Goal: Check status: Check status

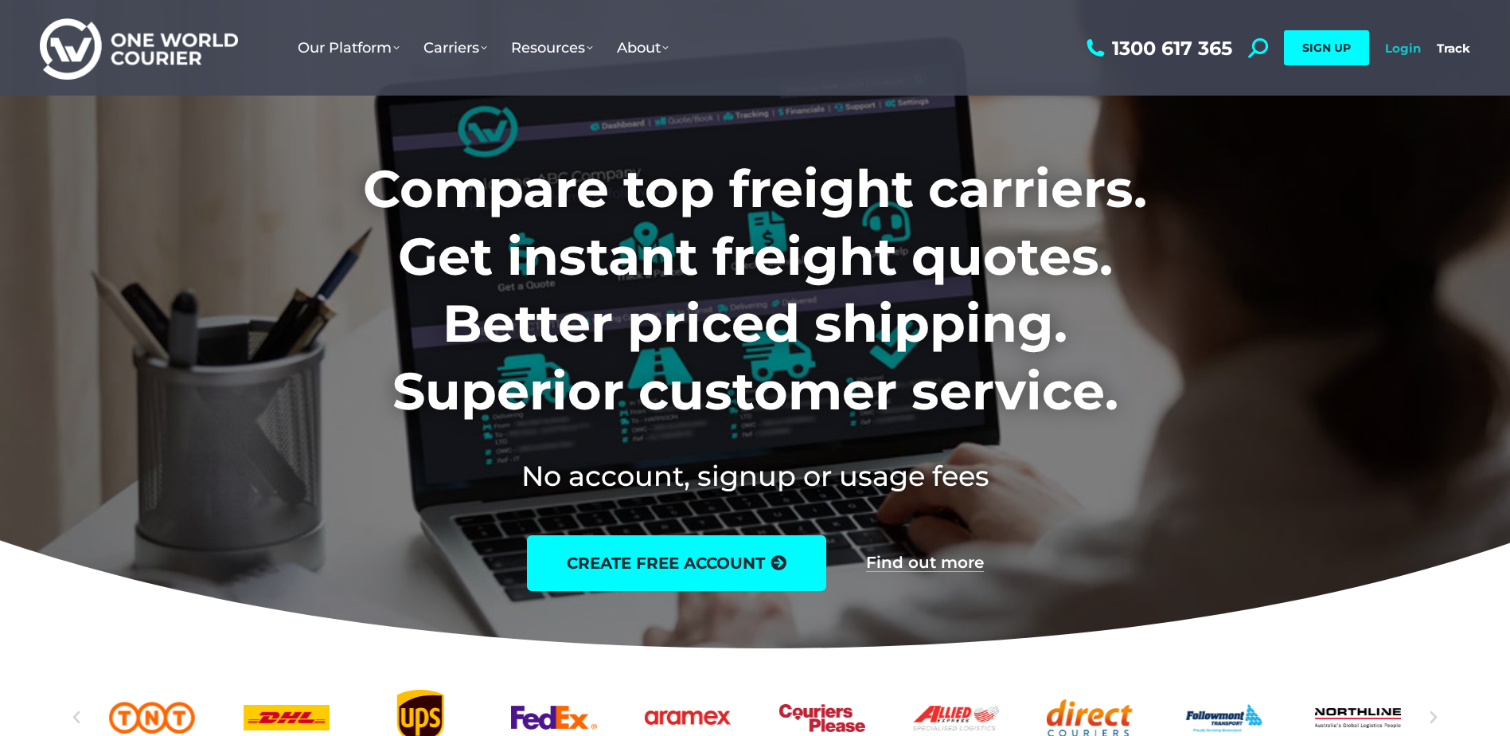
click at [1412, 49] on link "Login" at bounding box center [1403, 48] width 36 height 15
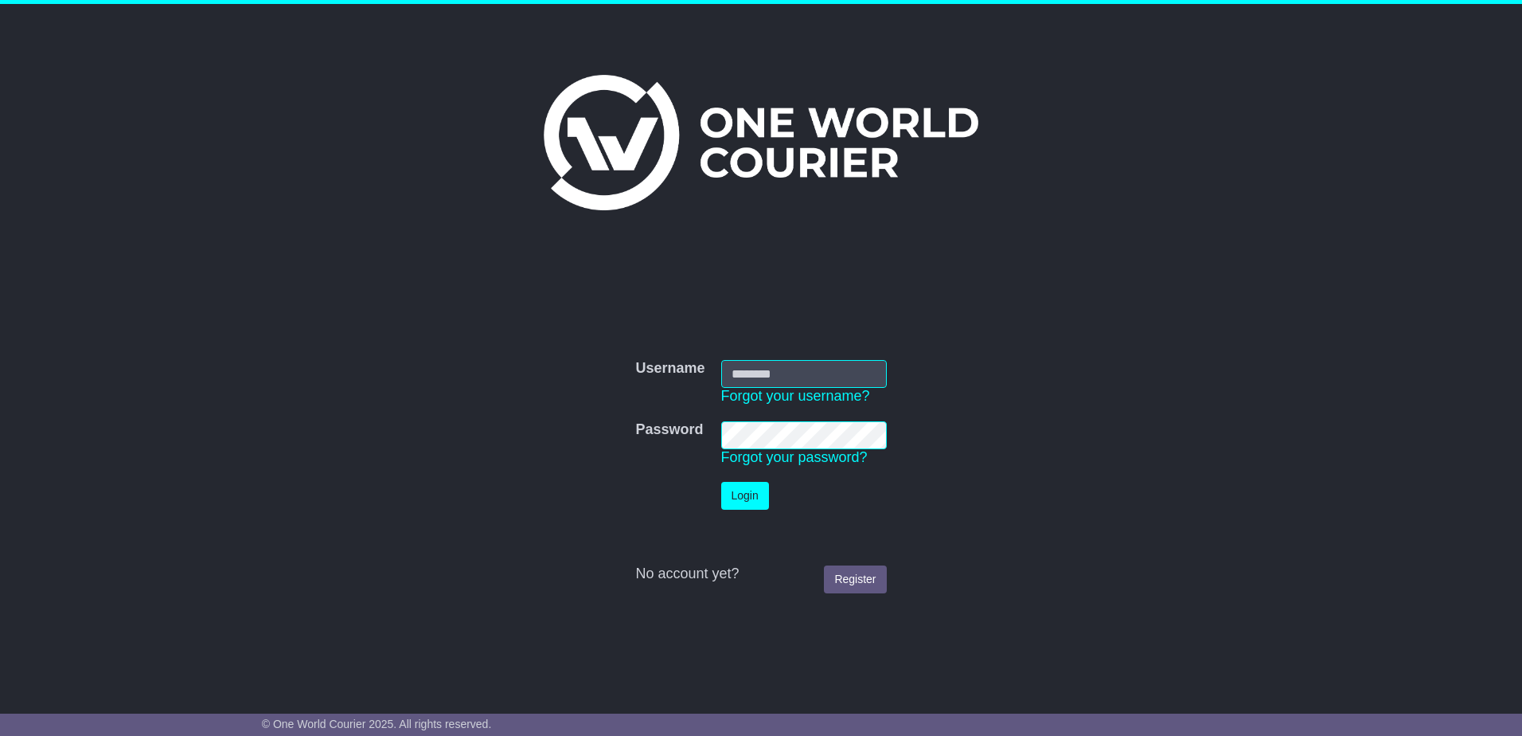
type input "**********"
click at [743, 494] on button "Login" at bounding box center [745, 496] width 48 height 28
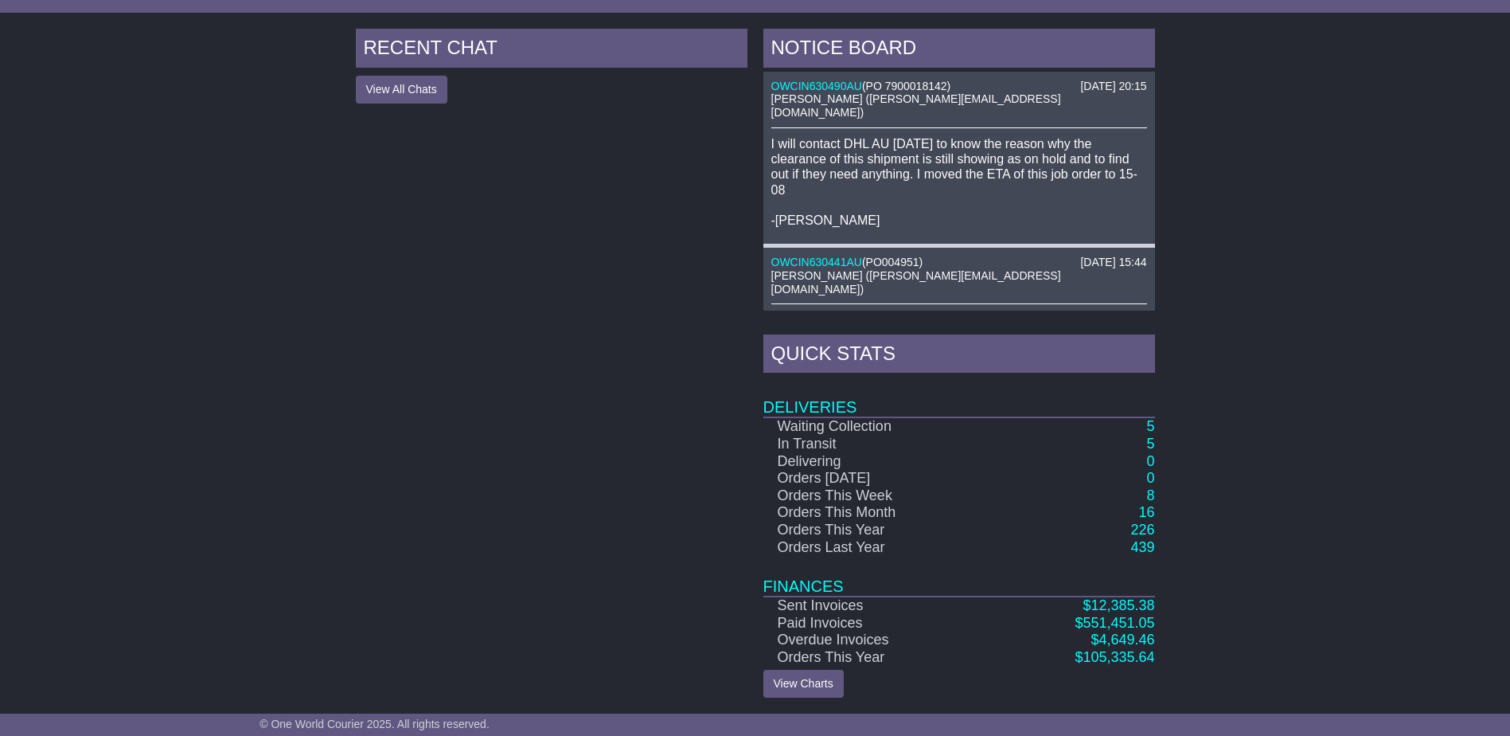
scroll to position [582, 0]
click at [1150, 422] on link "5" at bounding box center [1151, 424] width 8 height 16
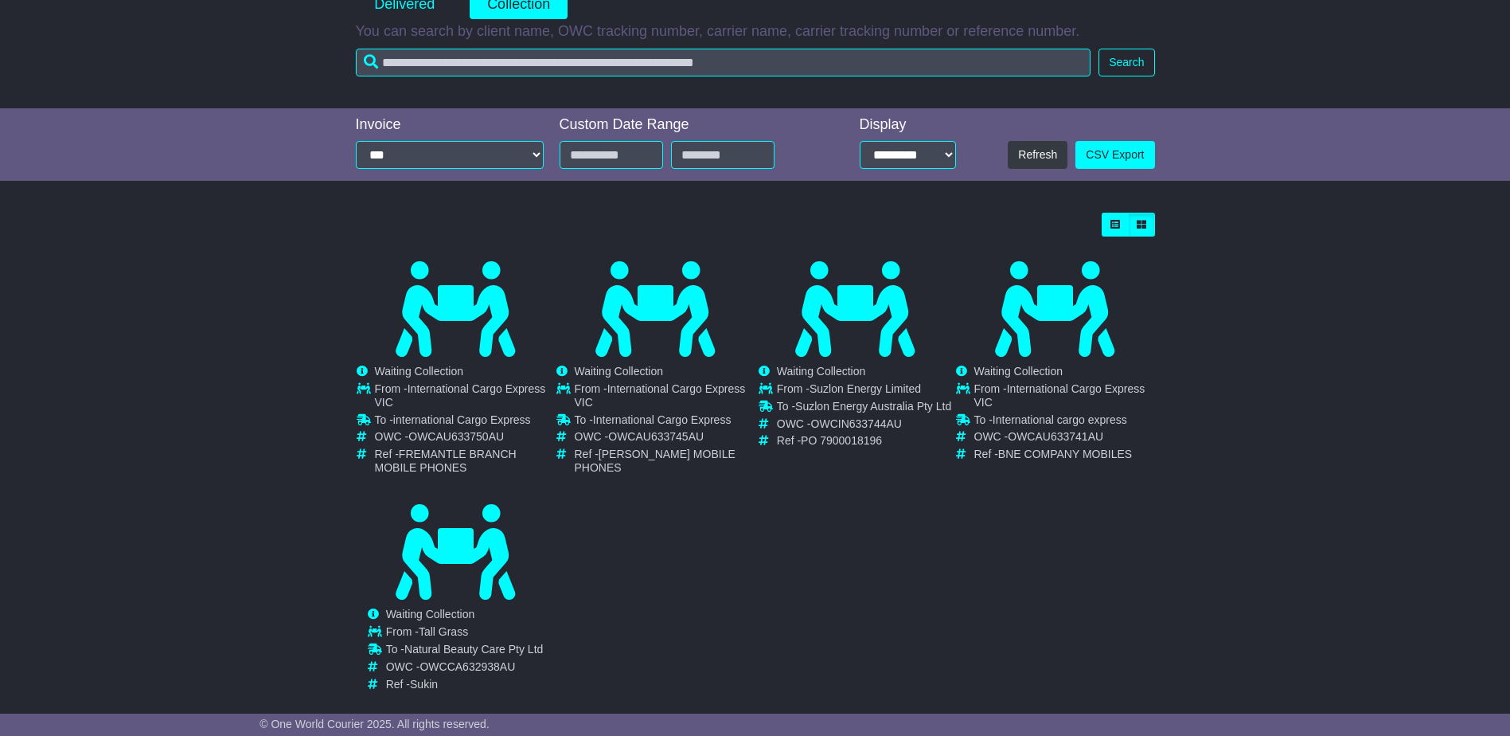
scroll to position [289, 0]
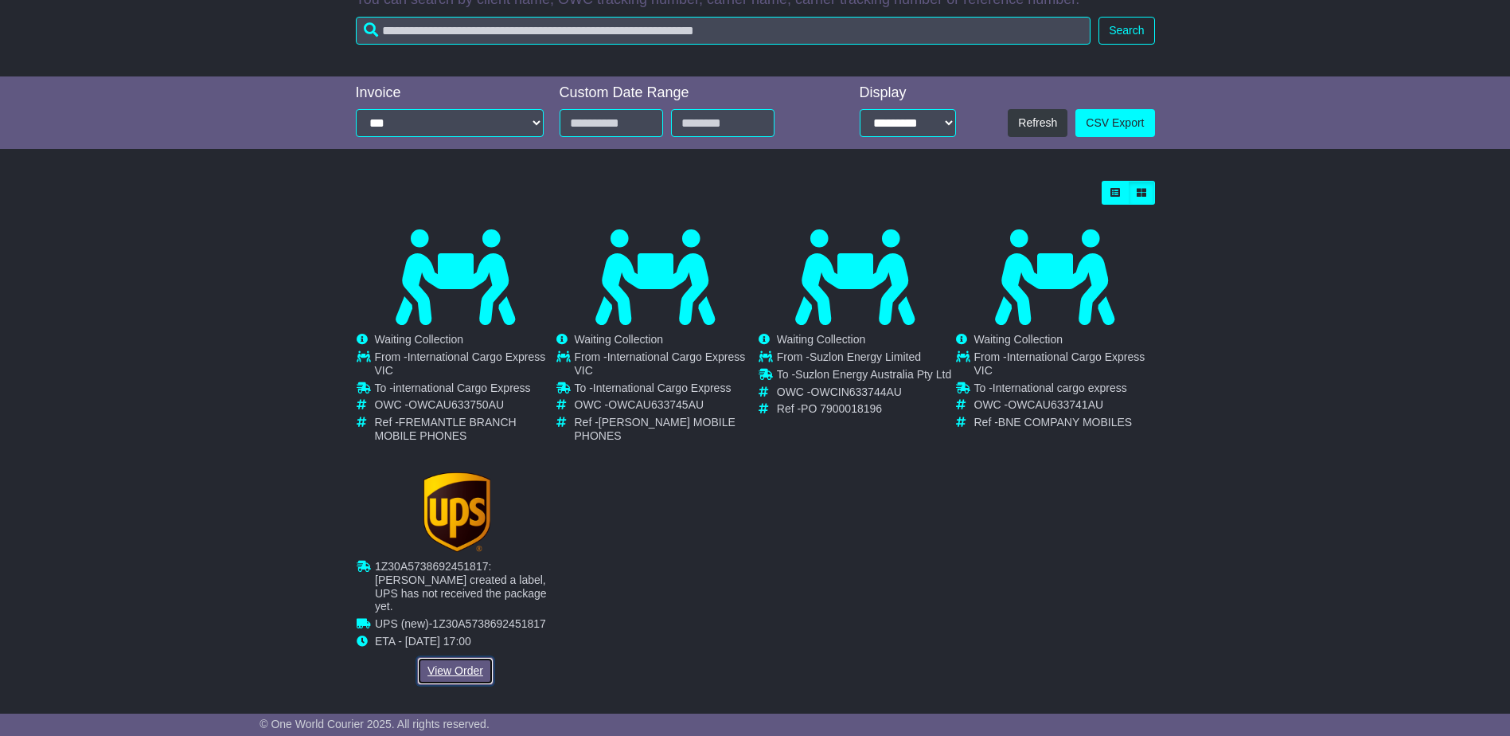
click at [453, 660] on link "View Order" at bounding box center [455, 671] width 76 height 28
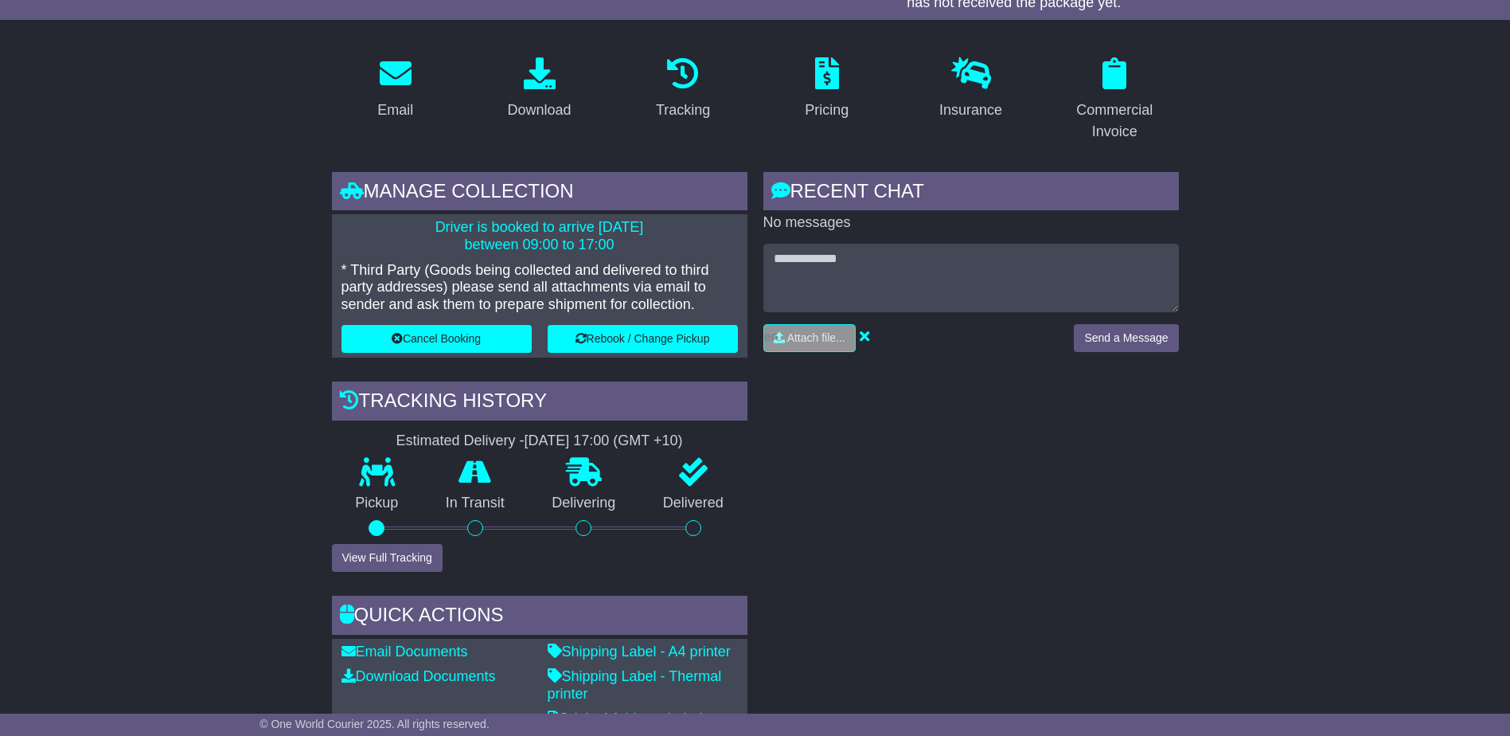
scroll to position [239, 0]
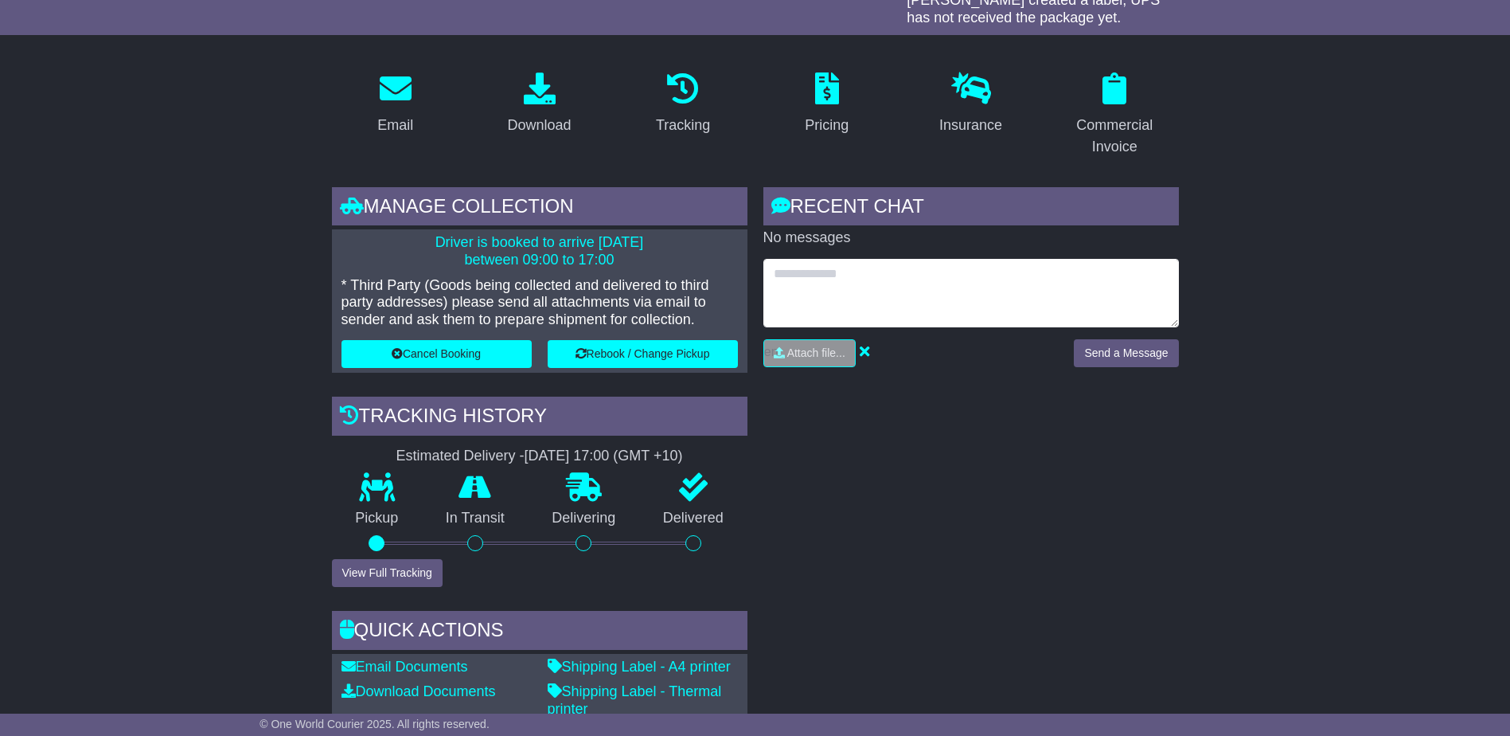
click at [871, 282] on textarea at bounding box center [972, 293] width 416 height 68
type textarea "**********"
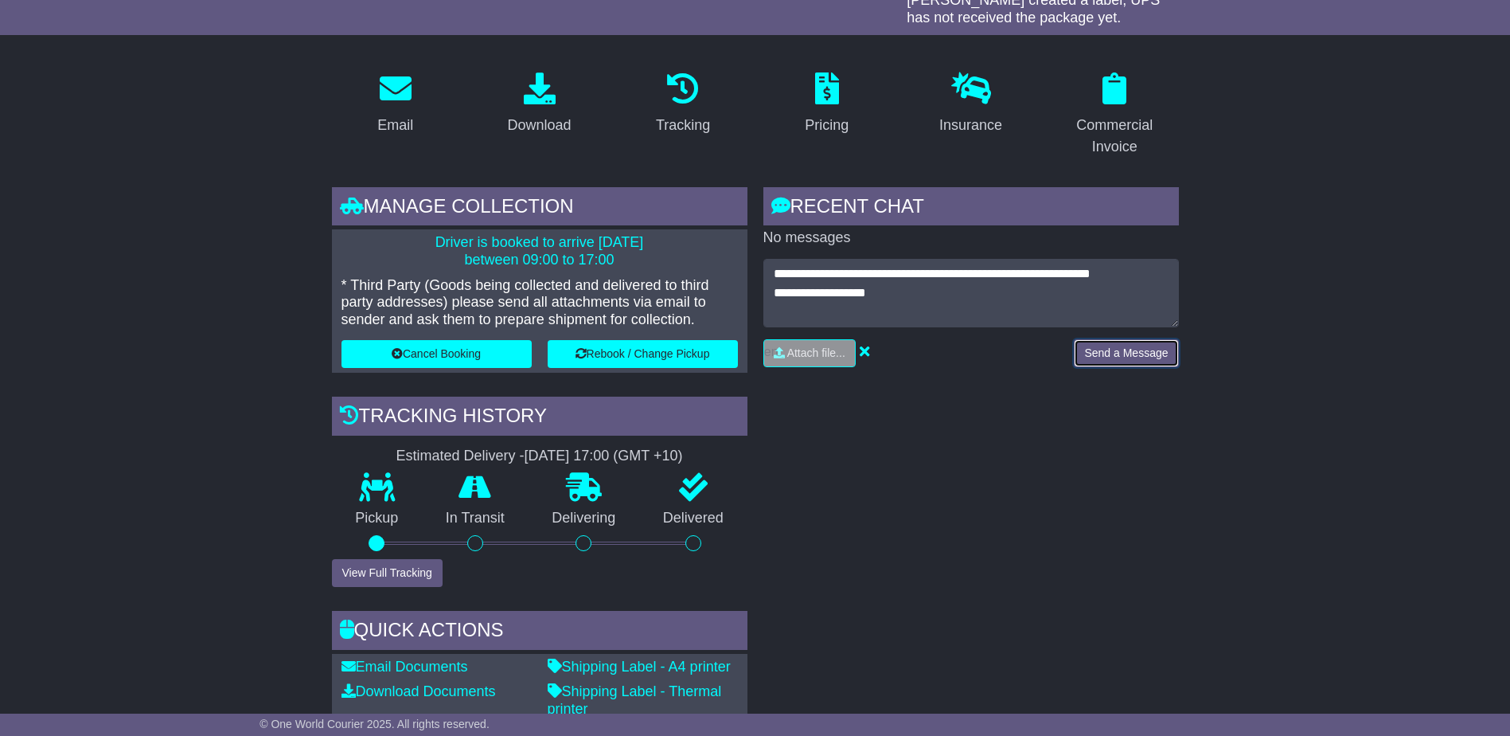
click at [1131, 357] on button "Send a Message" at bounding box center [1126, 353] width 104 height 28
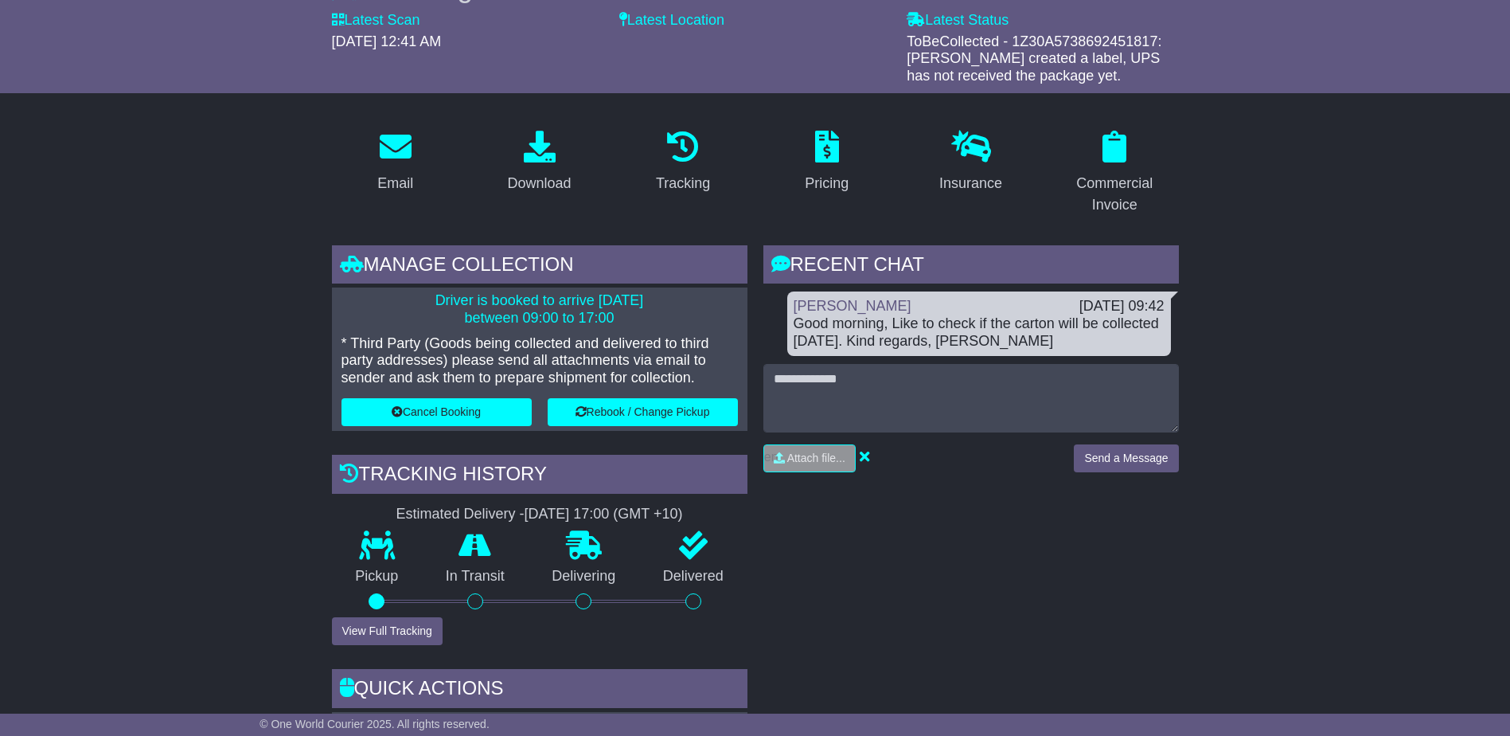
scroll to position [159, 0]
